Goal: Task Accomplishment & Management: Manage account settings

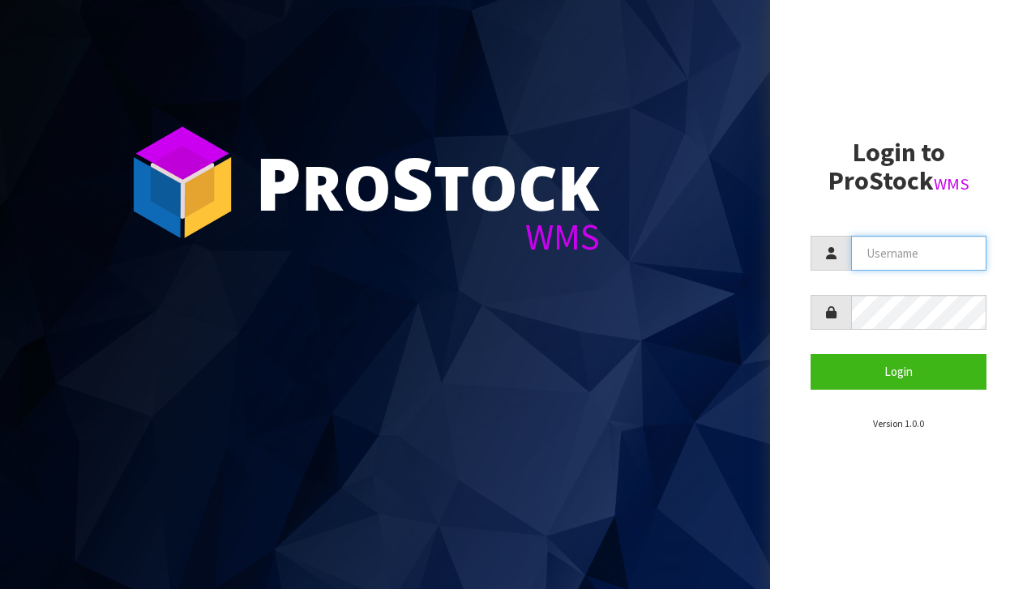
type input "[EMAIL_ADDRESS][DOMAIN_NAME]"
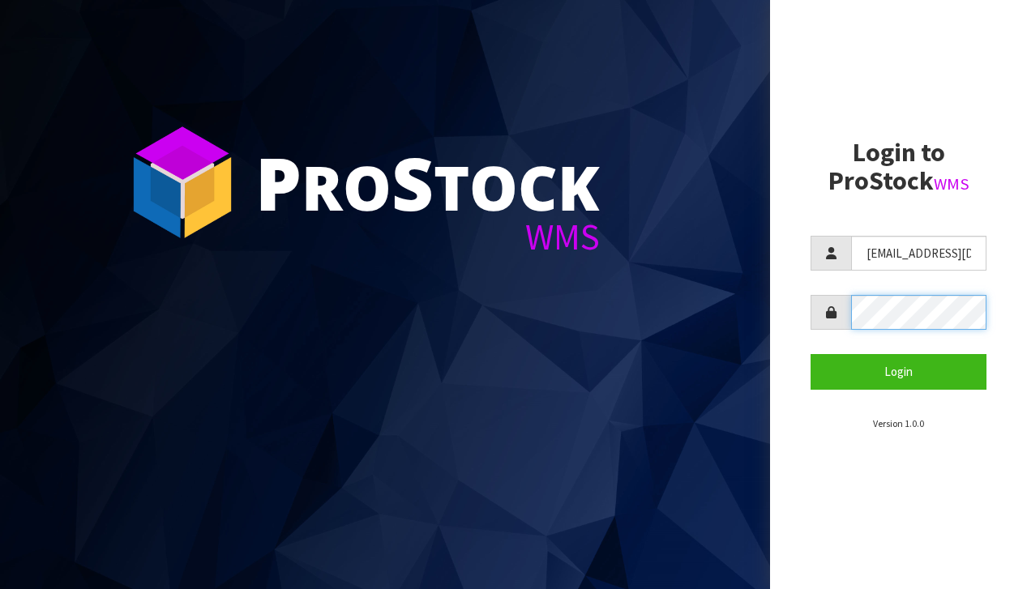
click at [898, 371] on button "Login" at bounding box center [899, 371] width 176 height 35
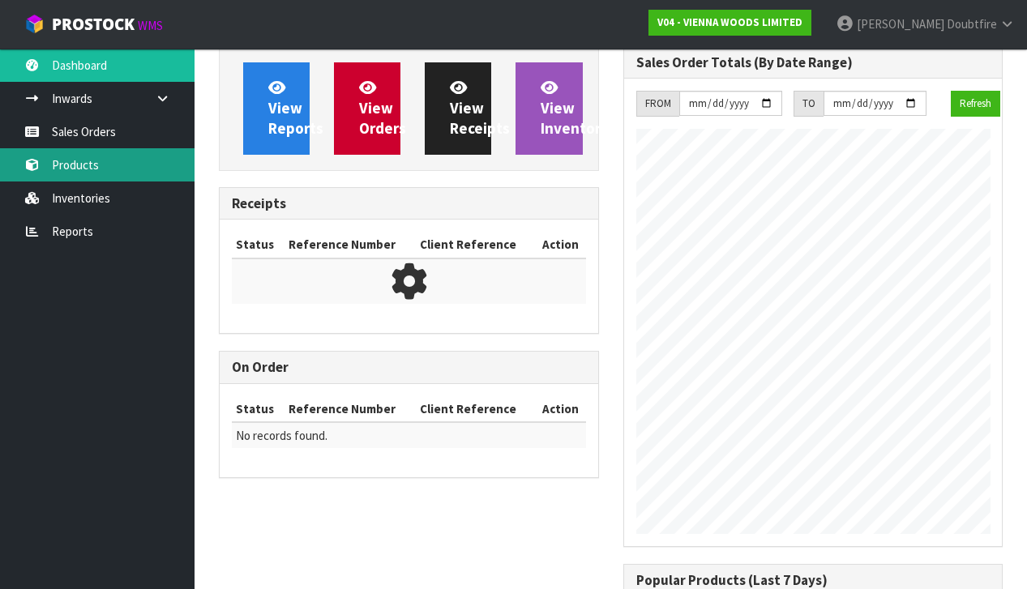
scroll to position [883, 404]
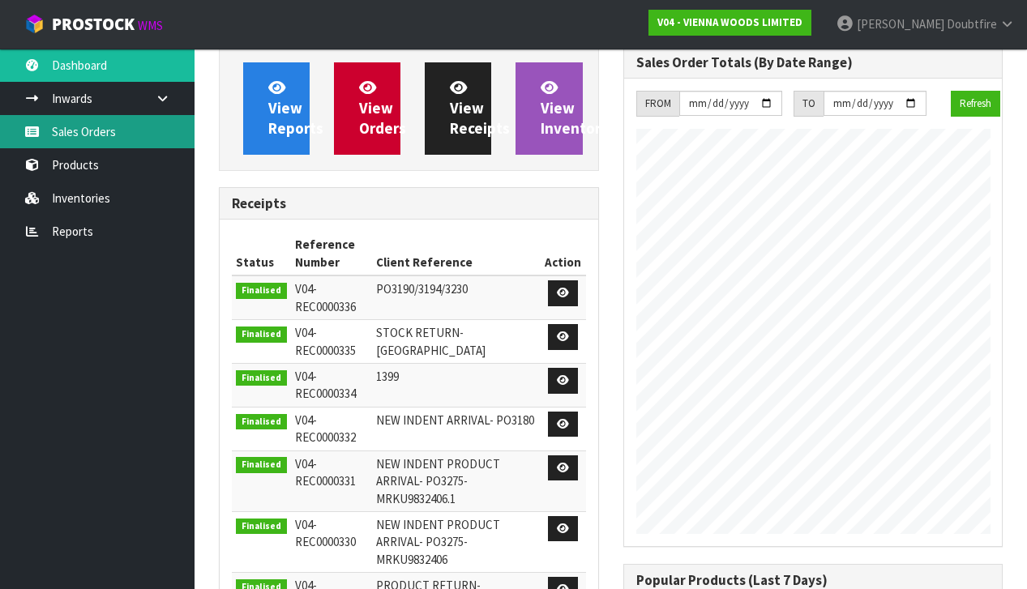
click at [83, 139] on link "Sales Orders" at bounding box center [97, 131] width 195 height 33
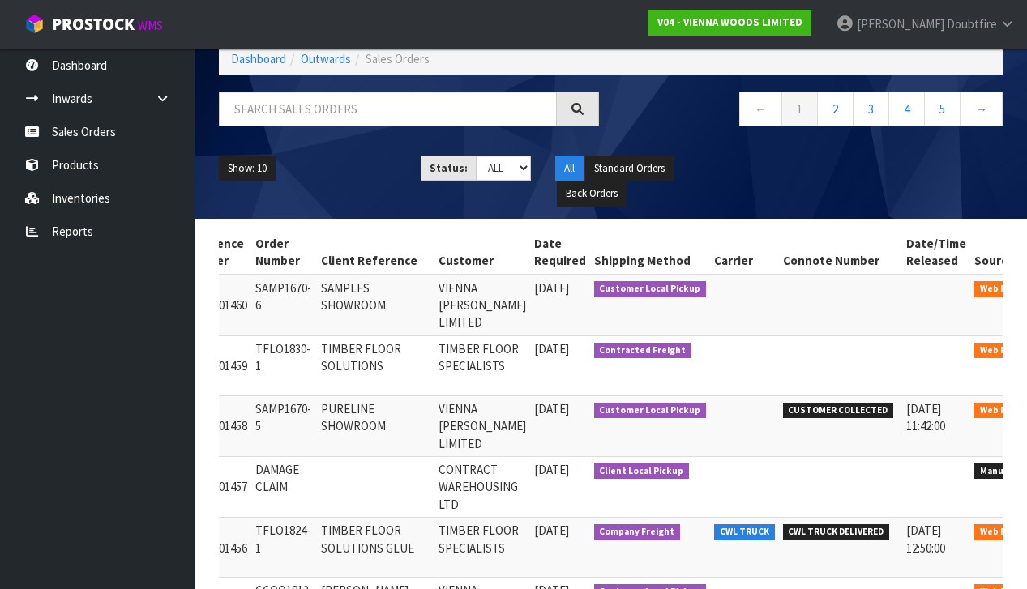
scroll to position [0, 133]
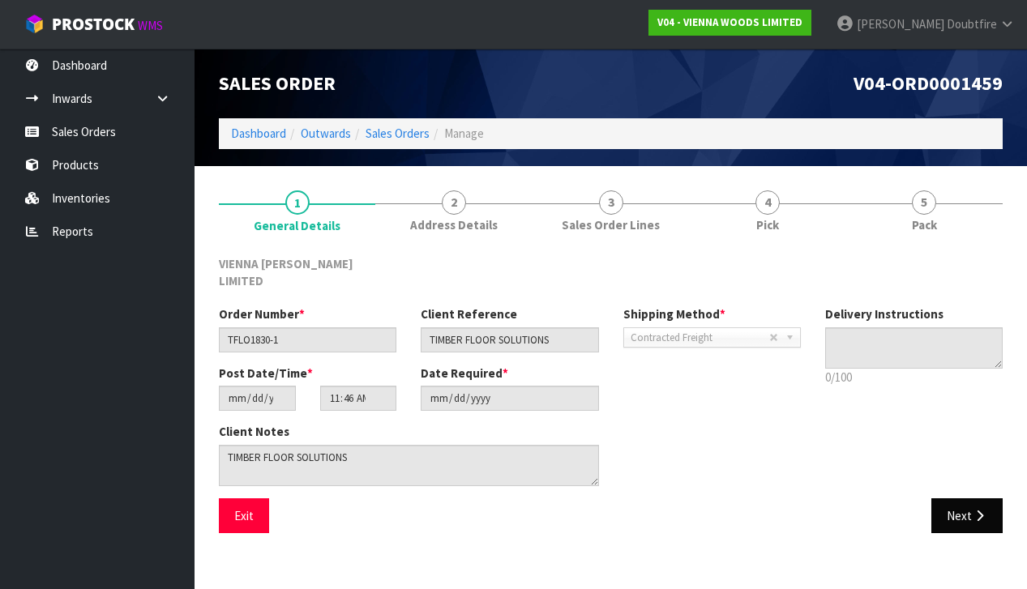
click at [959, 498] on button "Next" at bounding box center [966, 515] width 71 height 35
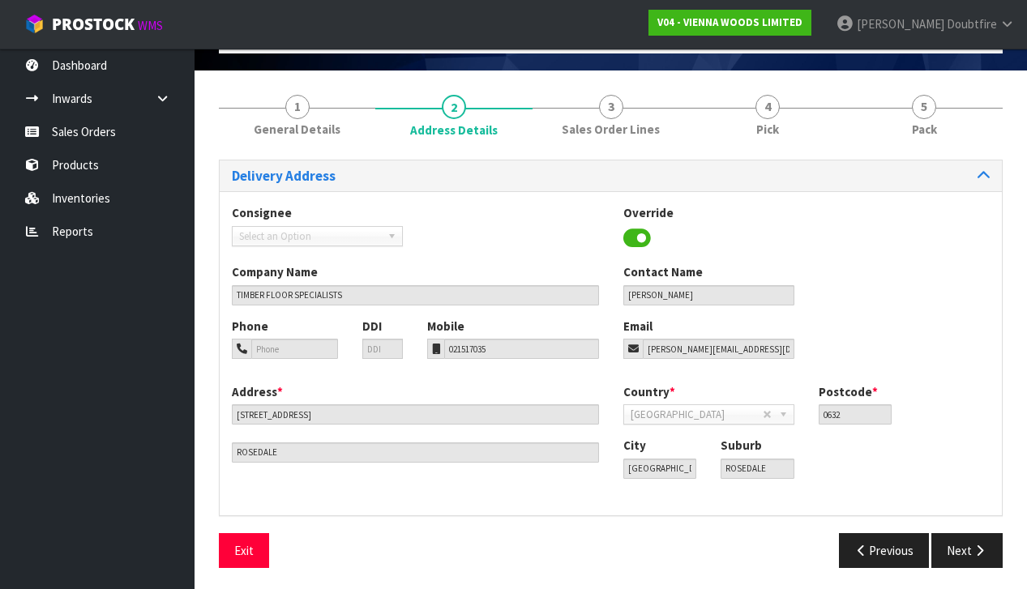
click at [965, 524] on div "Delivery Address Consignee 000001.BAY MECHANICS - BAY MECHANICS 000001A - BRAKE…" at bounding box center [611, 370] width 784 height 421
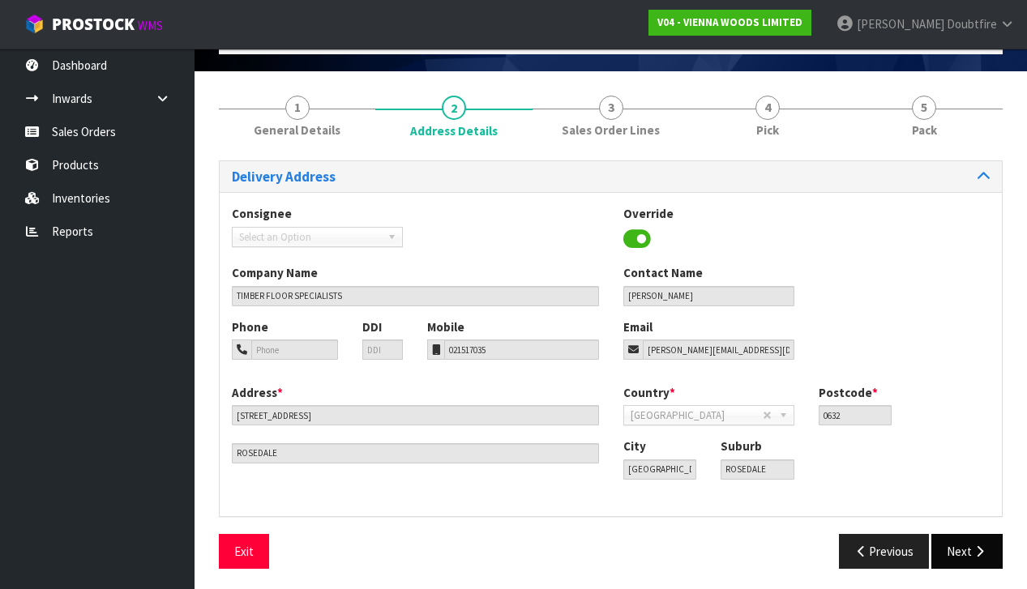
click at [969, 537] on button "Next" at bounding box center [966, 551] width 71 height 35
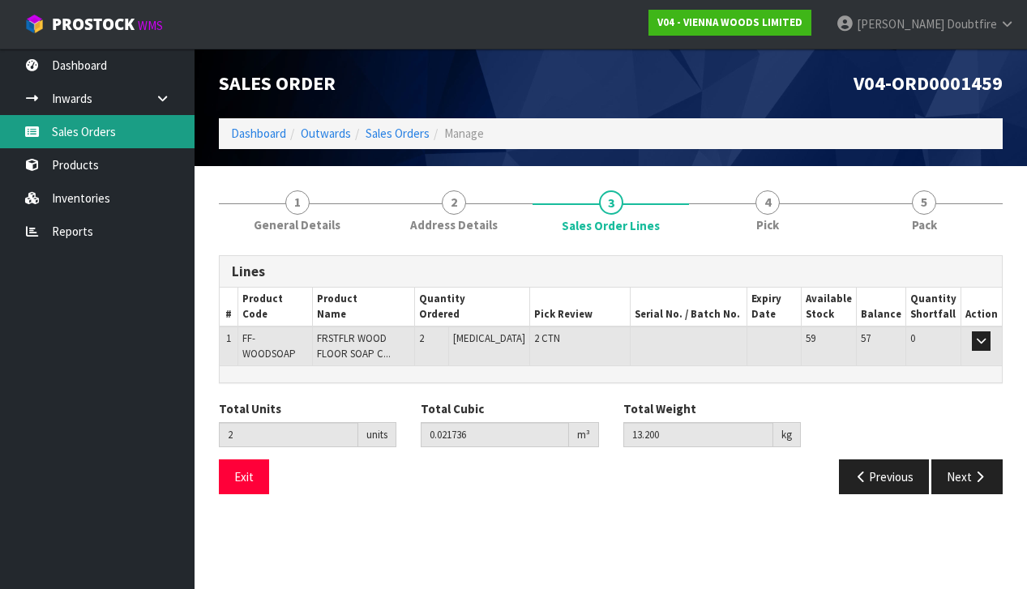
click at [76, 133] on link "Sales Orders" at bounding box center [97, 131] width 195 height 33
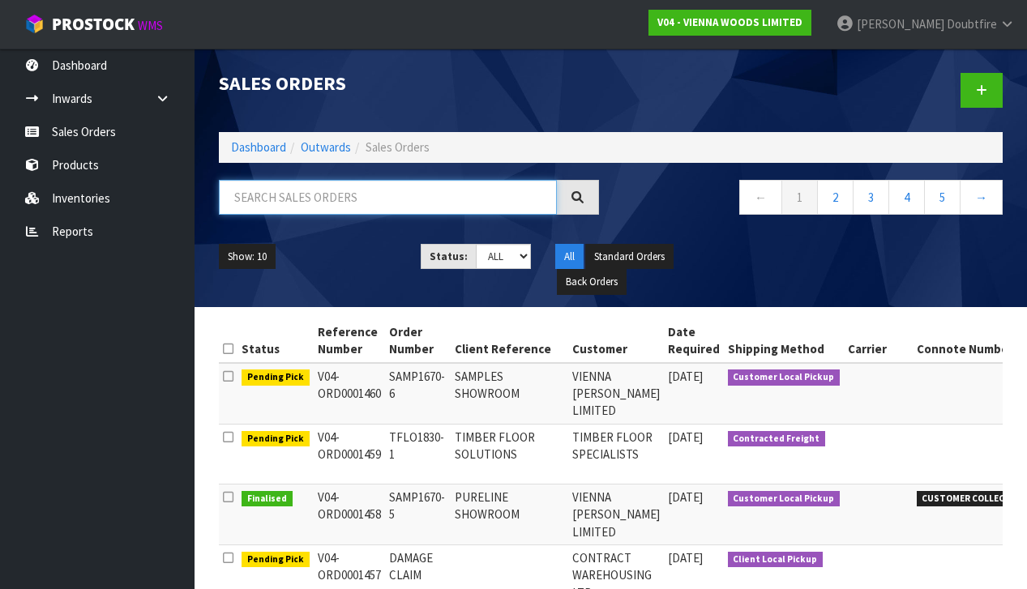
click at [290, 207] on input "text" at bounding box center [388, 197] width 338 height 35
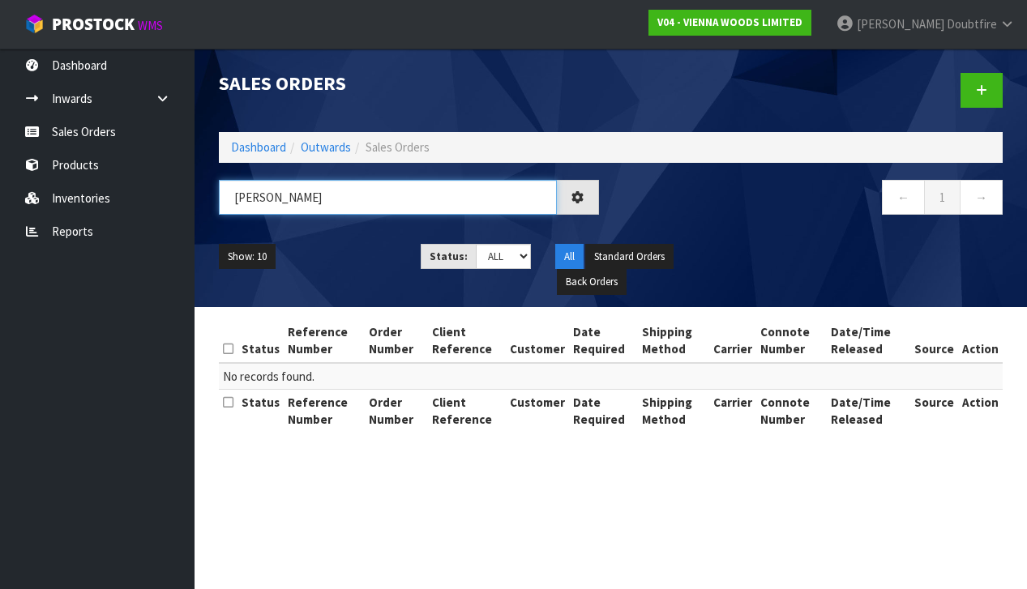
type input "[PERSON_NAME]"
